Goal: Transaction & Acquisition: Purchase product/service

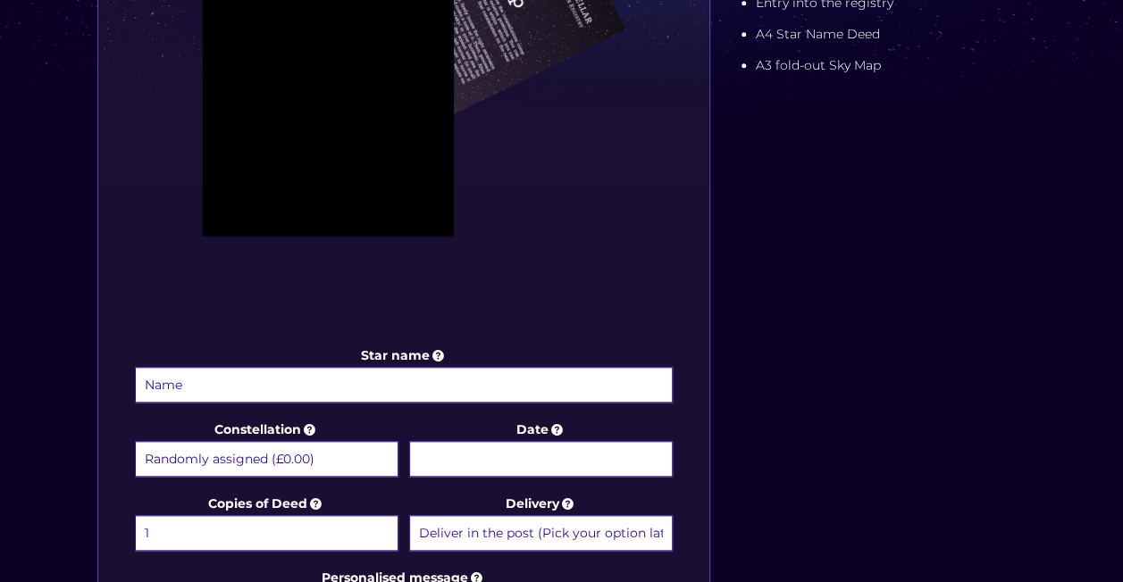
scroll to position [617, 0]
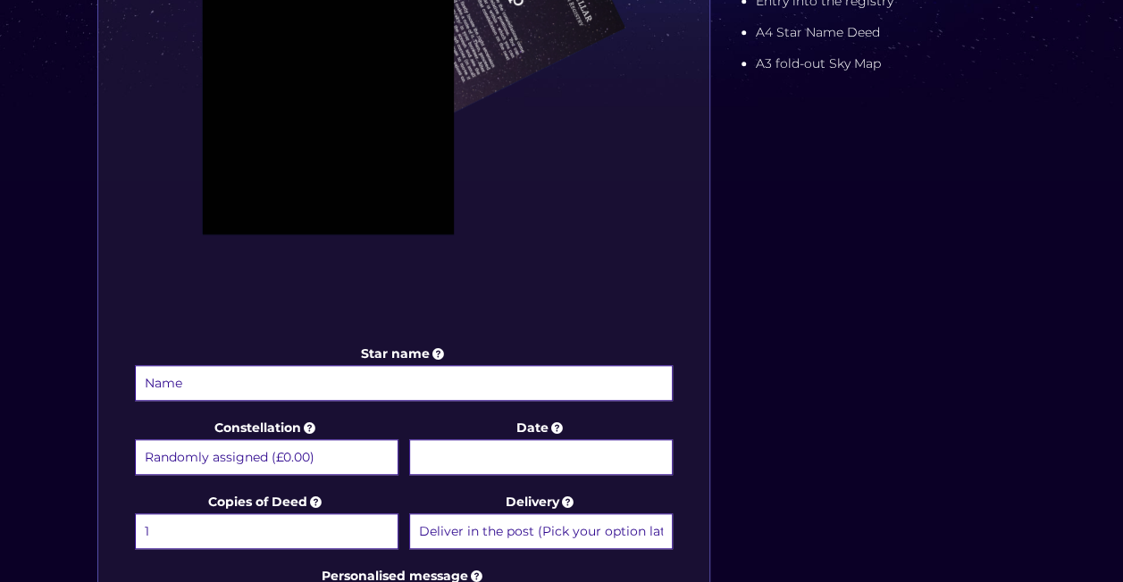
click at [607, 380] on input "Star name" at bounding box center [404, 383] width 539 height 36
type input "C"
type input "[PERSON_NAME] 1st"
click at [371, 448] on select "Randomly assigned (£0.00) Aquarius - [DATE] - [DATE] (+£9.99) Aries - [DATE] - …" at bounding box center [266, 457] width 263 height 36
select select "Hercules - For the man in your life (+£9.99)"
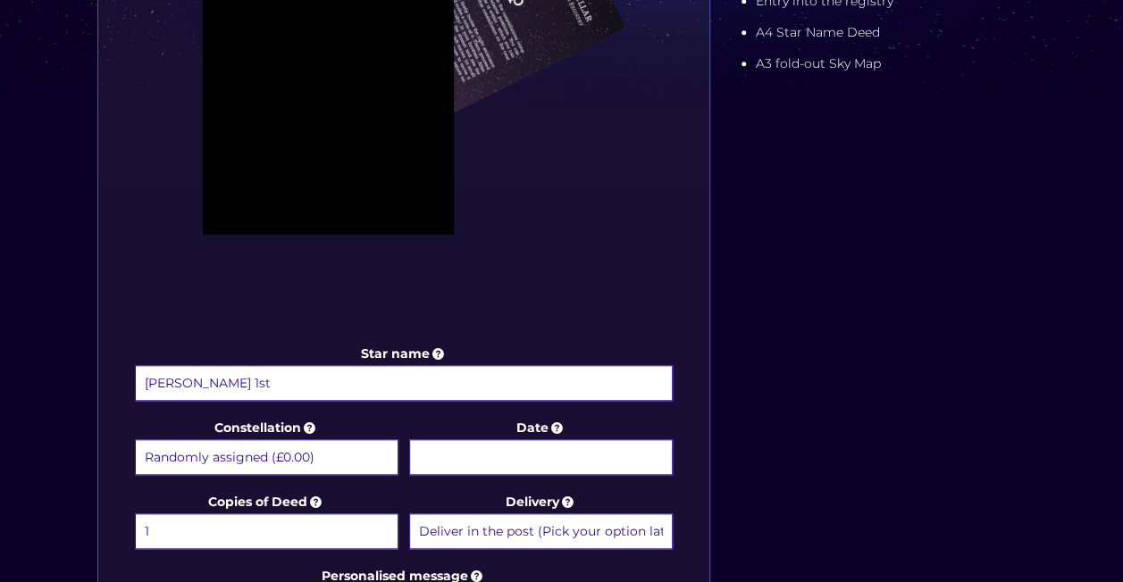
click at [135, 439] on select "Randomly assigned (£0.00) Aquarius - [DATE] - [DATE] (+£9.99) Aries - [DATE] - …" at bounding box center [266, 457] width 263 height 36
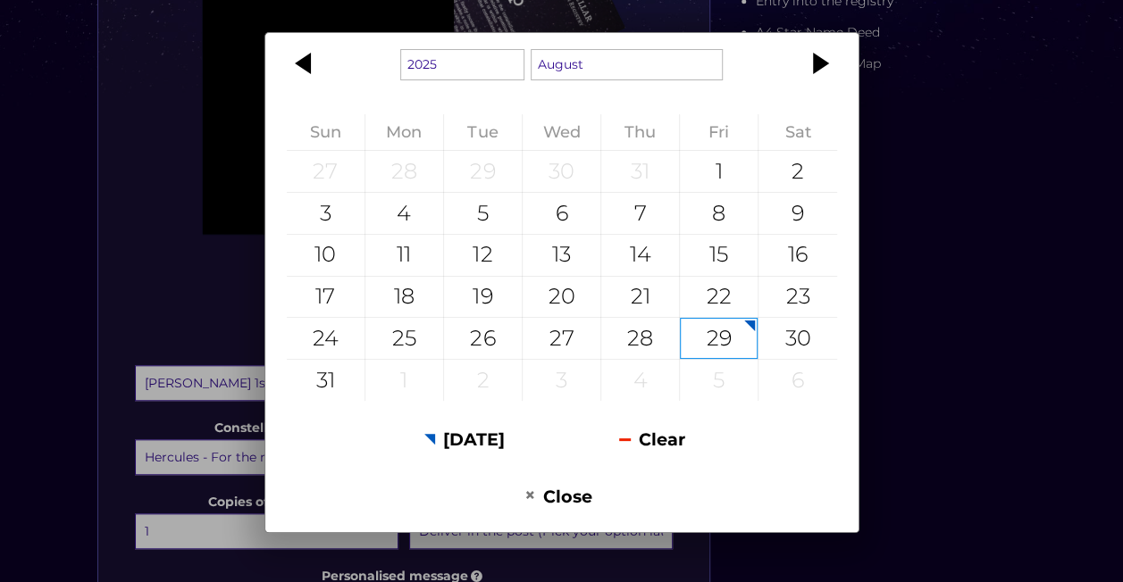
click at [468, 457] on body "Free delivery Next day FREE on £59+ Name a Star FAQs Contact Us 0 Buy now Choos…" at bounding box center [561, 416] width 1123 height 2067
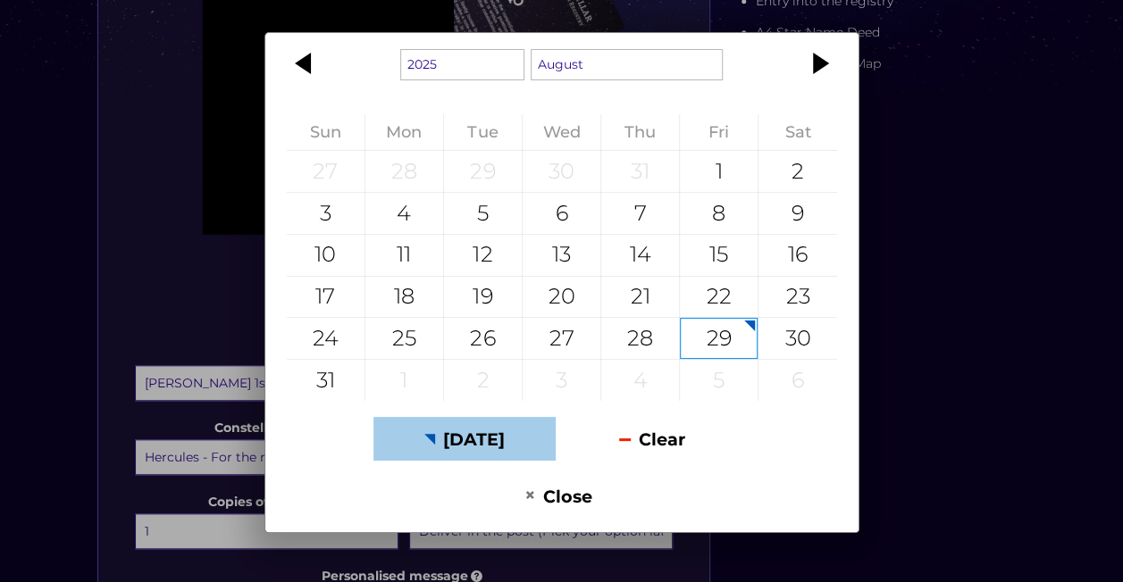
click at [475, 438] on button "[DATE]" at bounding box center [463, 439] width 181 height 44
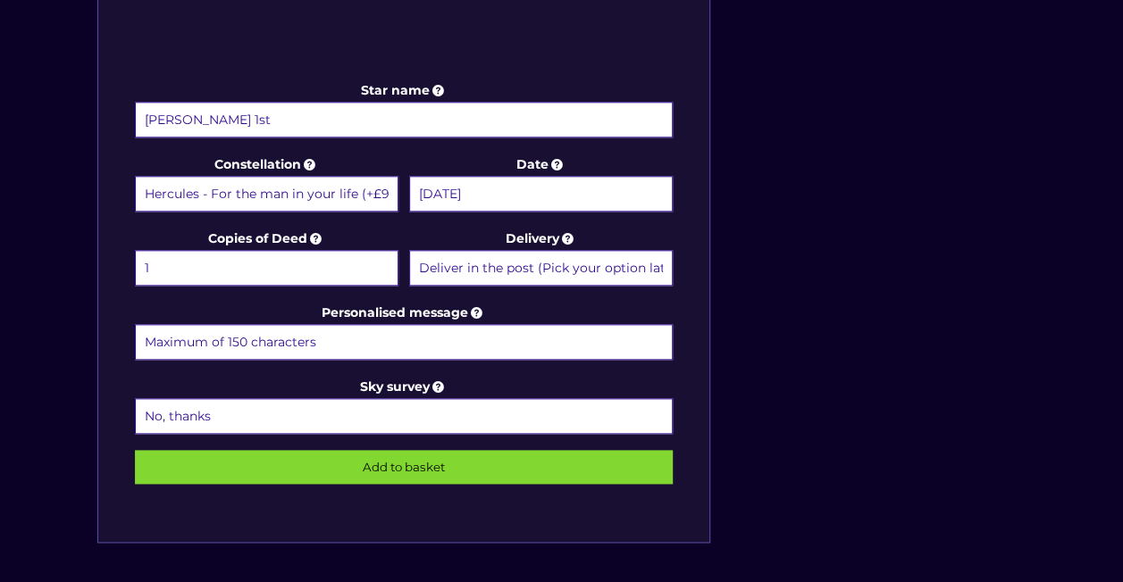
scroll to position [881, 0]
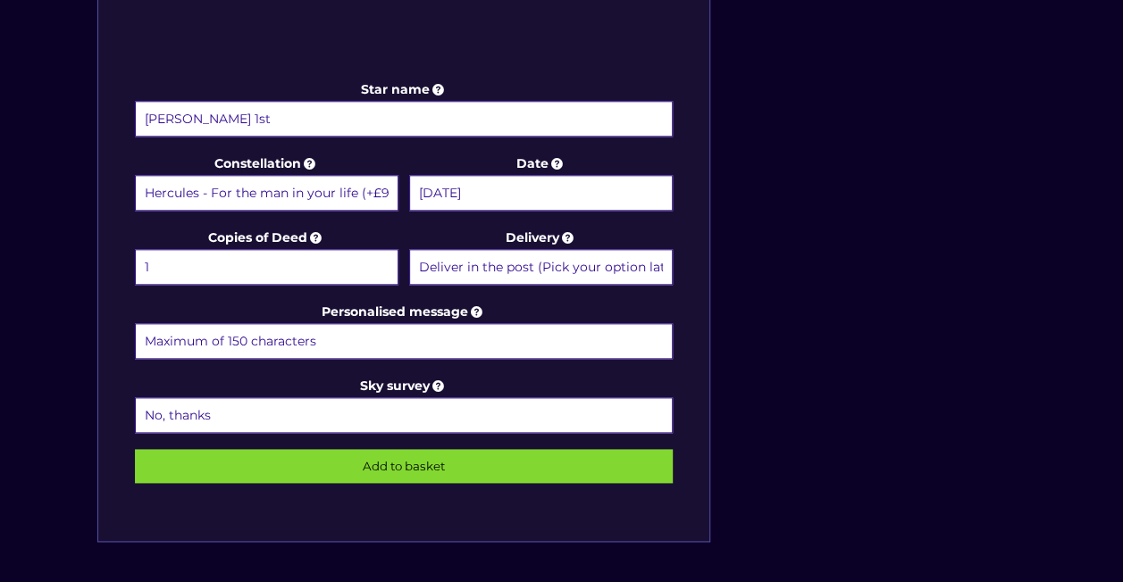
click at [455, 341] on input "Personalised message" at bounding box center [404, 341] width 539 height 36
click at [393, 329] on input "Personalised message" at bounding box center [404, 341] width 539 height 36
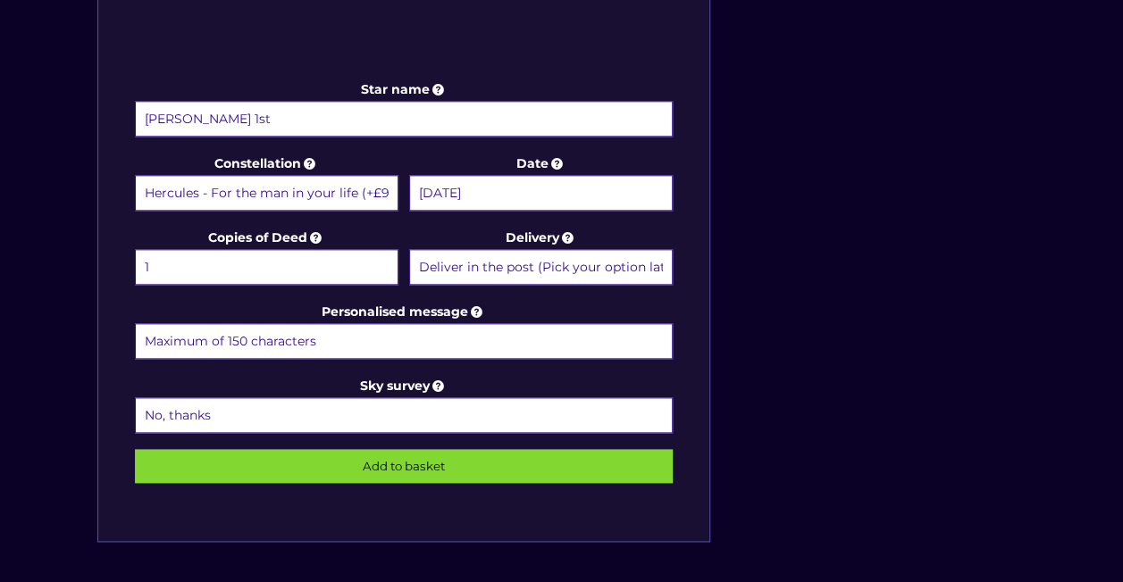
click at [529, 192] on body "Free delivery Next day FREE on £59+ Name a Star FAQs Contact Us 0 Buy now Choos…" at bounding box center [561, 152] width 1123 height 2067
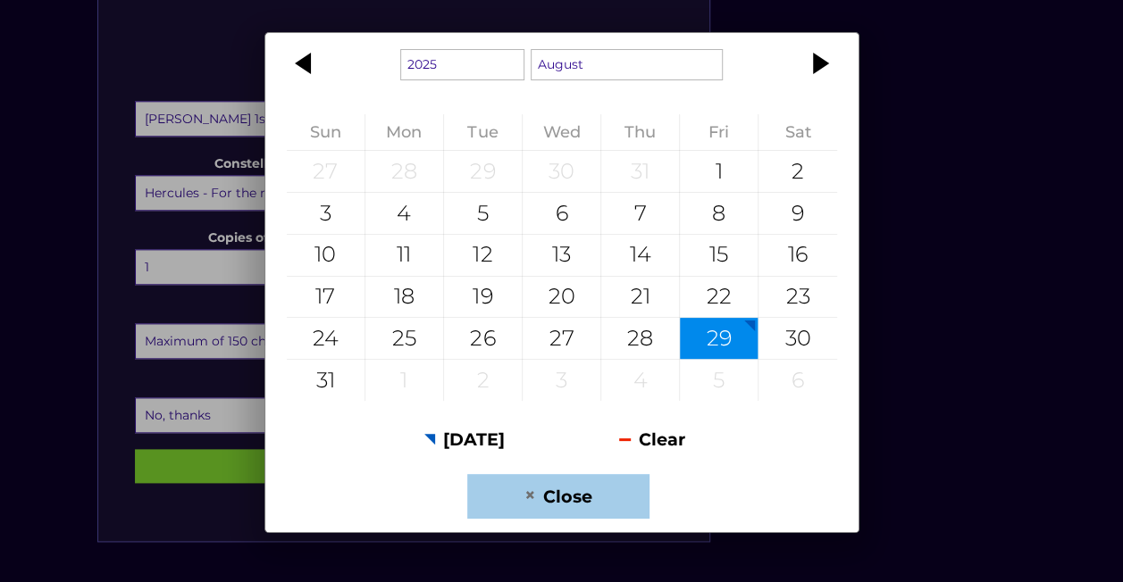
click at [557, 488] on button "Close" at bounding box center [557, 496] width 181 height 44
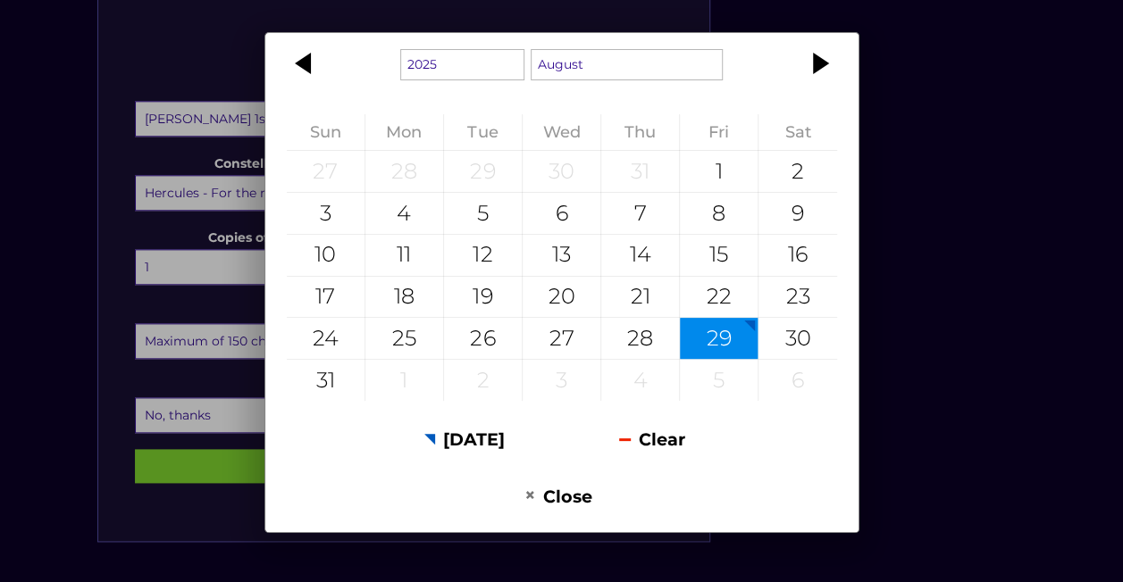
click at [436, 189] on body "Free delivery Next day FREE on £59+ Name a Star FAQs Contact Us 0 Buy now Choos…" at bounding box center [561, 152] width 1123 height 2067
click at [835, 62] on div at bounding box center [818, 63] width 80 height 43
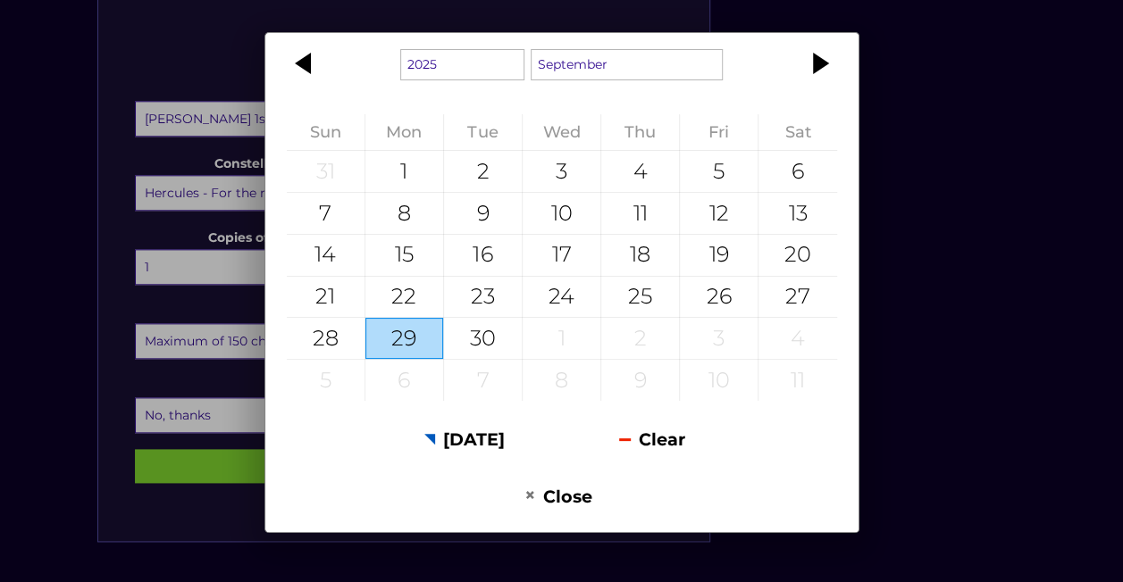
click at [835, 62] on div at bounding box center [818, 63] width 80 height 43
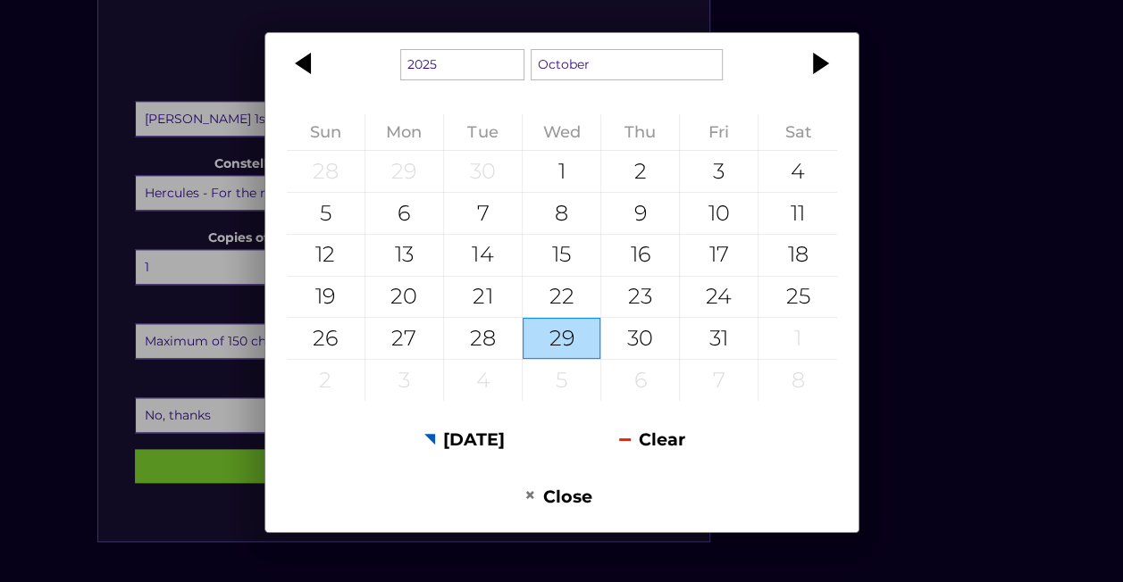
click at [835, 62] on div at bounding box center [818, 63] width 80 height 43
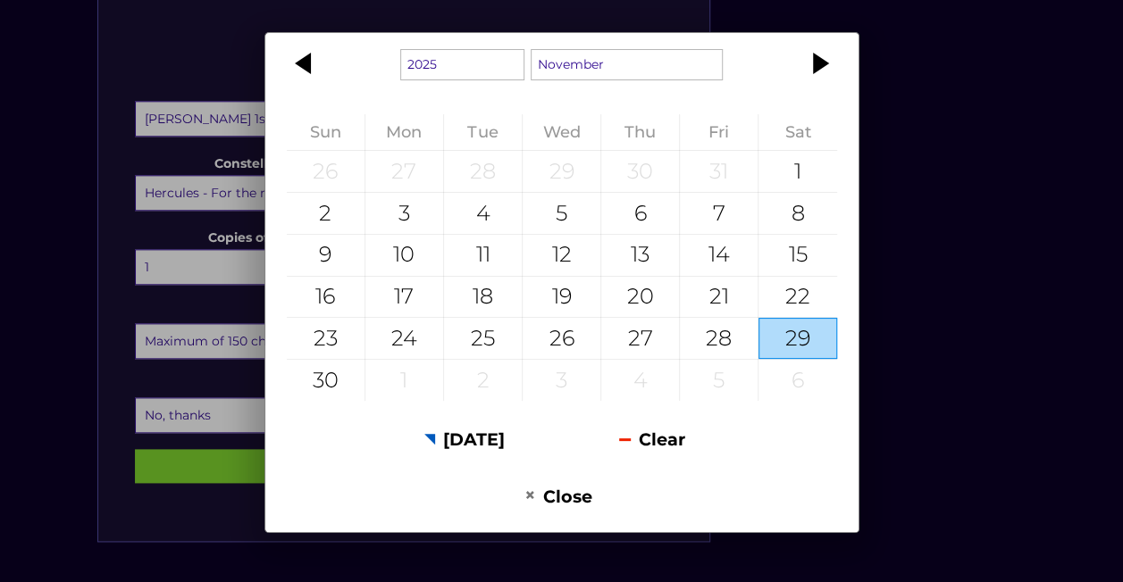
click at [835, 62] on div at bounding box center [818, 63] width 80 height 43
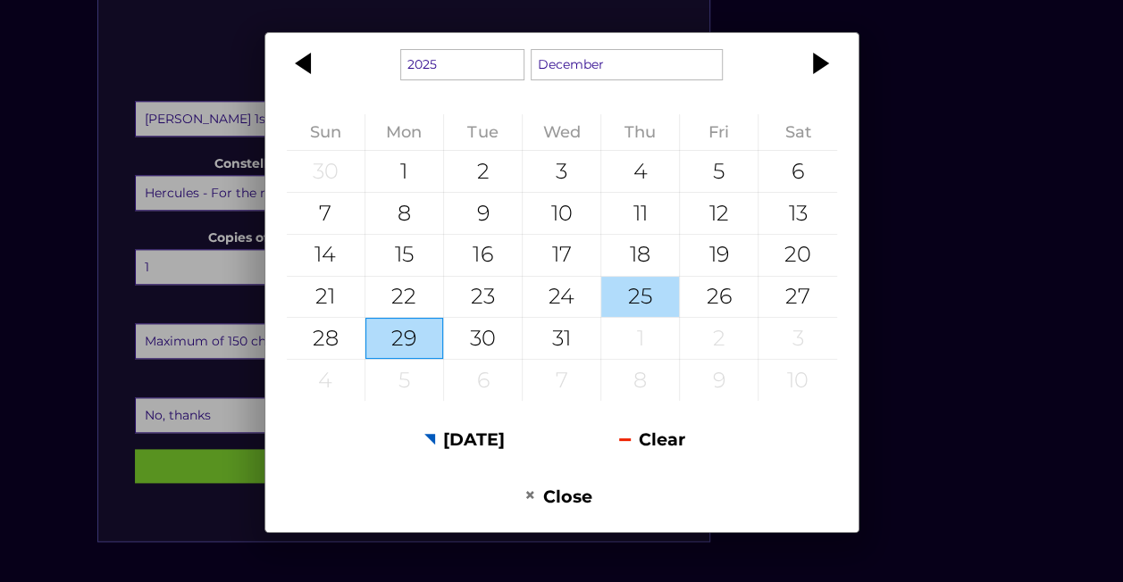
click at [639, 288] on div "25" at bounding box center [640, 297] width 78 height 41
type input "[DATE]"
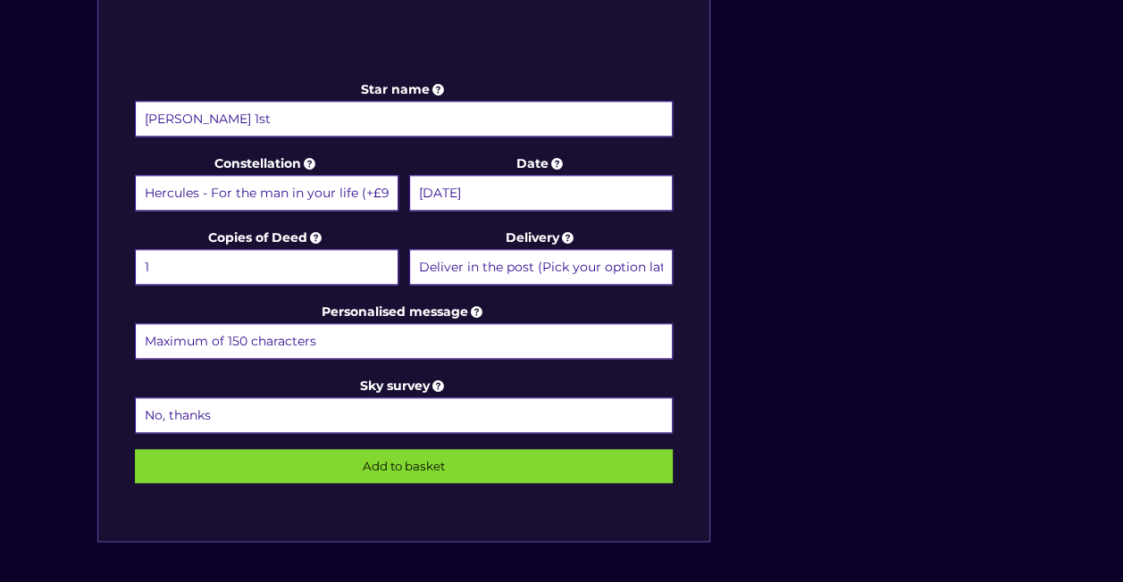
click at [638, 261] on select "Deliver in the post (Pick your option later) Deliver in the post and by Email (…" at bounding box center [540, 267] width 263 height 36
click at [409, 249] on select "Deliver in the post (Pick your option later) Deliver in the post and by Email (…" at bounding box center [540, 267] width 263 height 36
click at [339, 329] on input "Personalised message" at bounding box center [404, 341] width 539 height 36
type input "Merry Christmas, You will always be my guiding star [PERSON_NAME]. I love you m…"
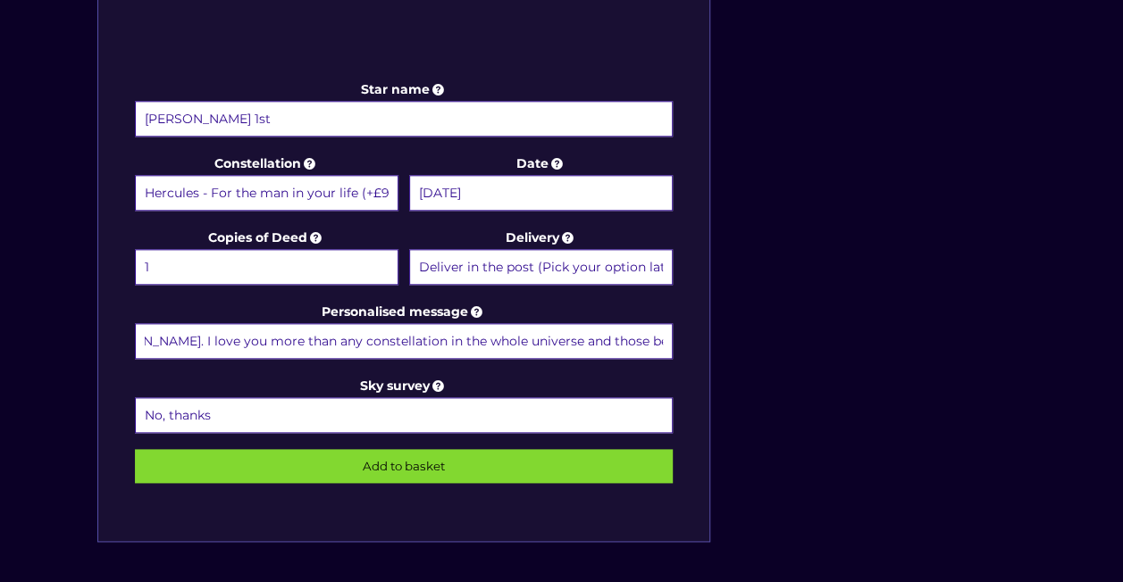
scroll to position [0, 0]
